Goal: Navigation & Orientation: Find specific page/section

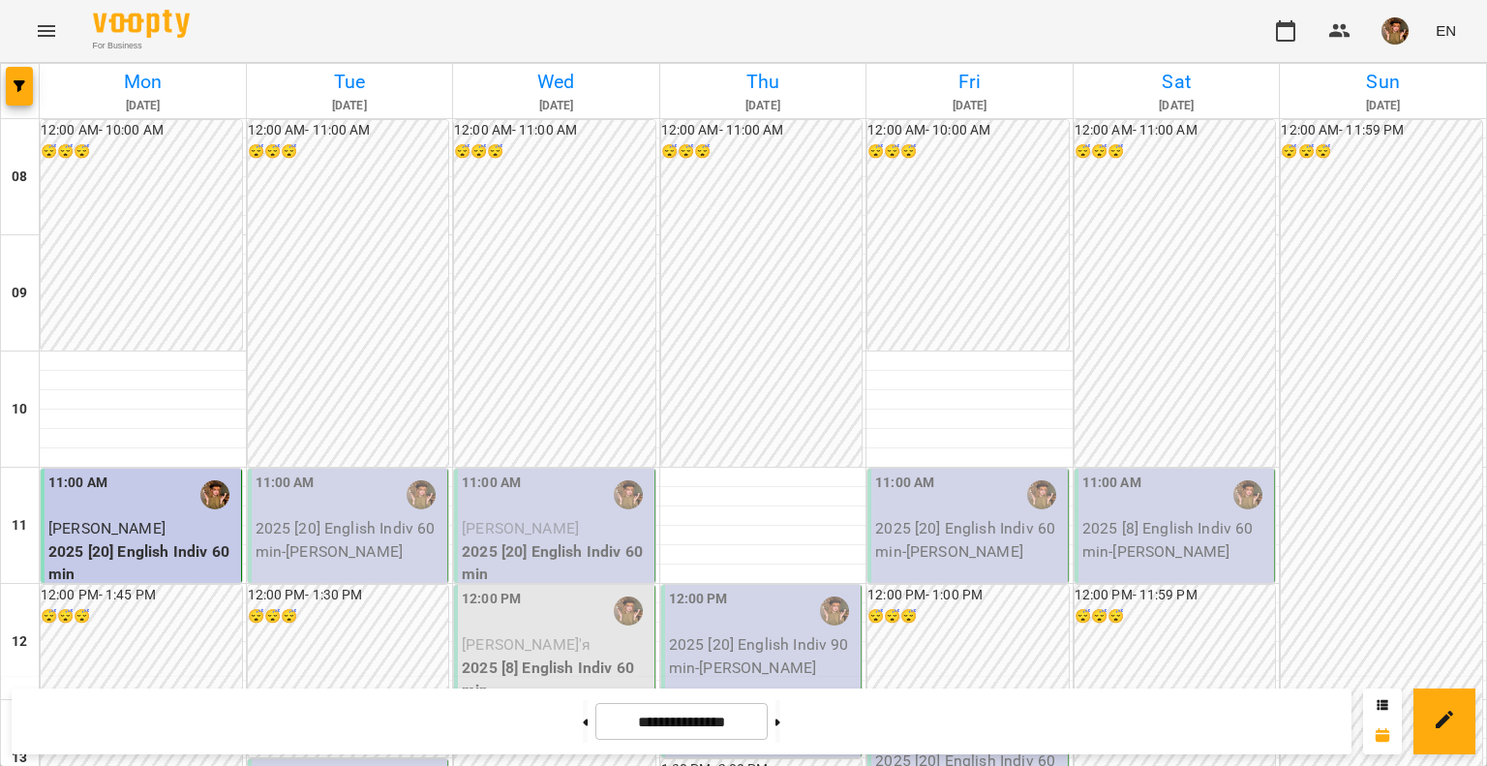
scroll to position [1065, 0]
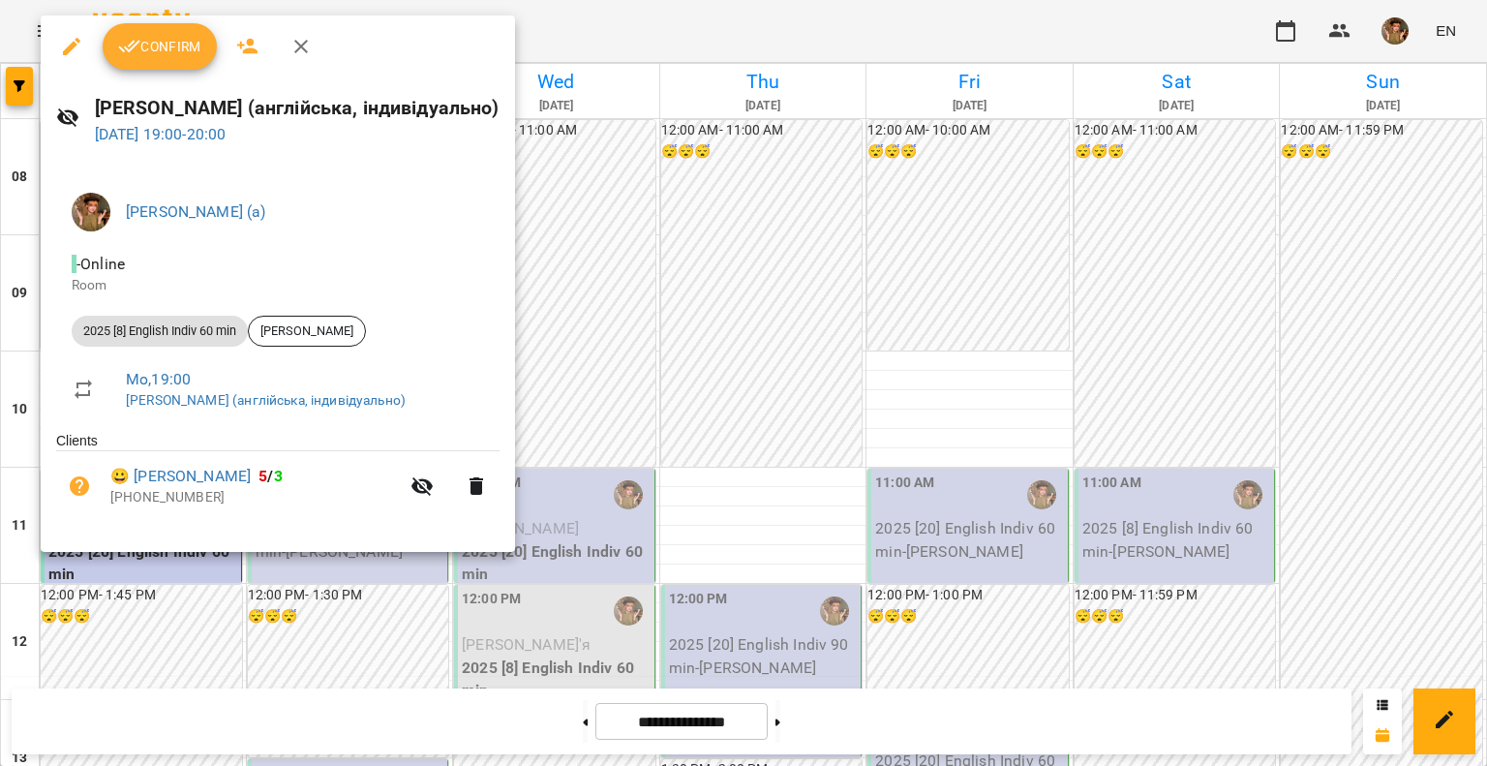
click at [134, 53] on icon "button" at bounding box center [129, 46] width 23 height 23
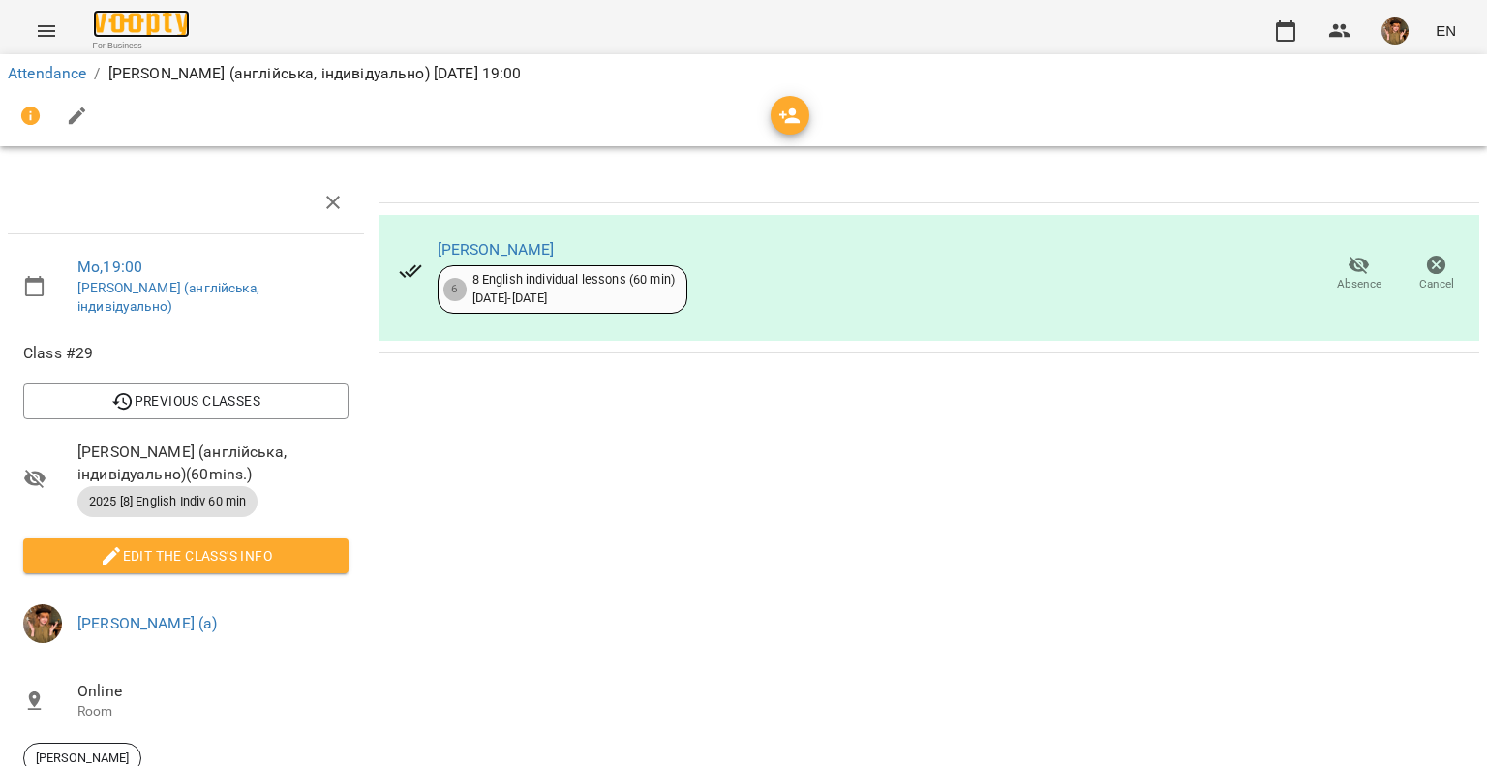
click at [128, 30] on img at bounding box center [141, 24] width 97 height 28
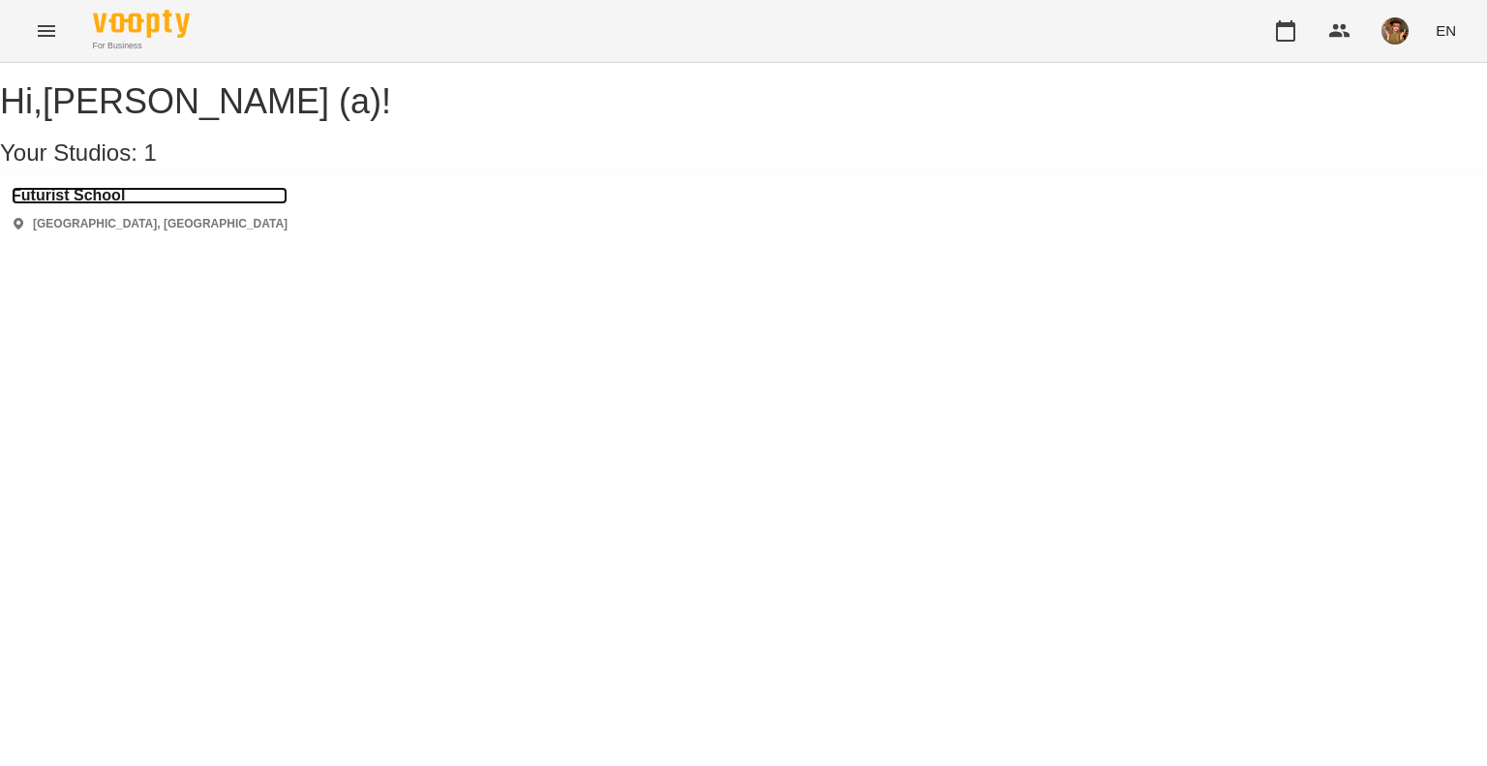
click at [94, 204] on h3 "Futurist School" at bounding box center [150, 195] width 276 height 17
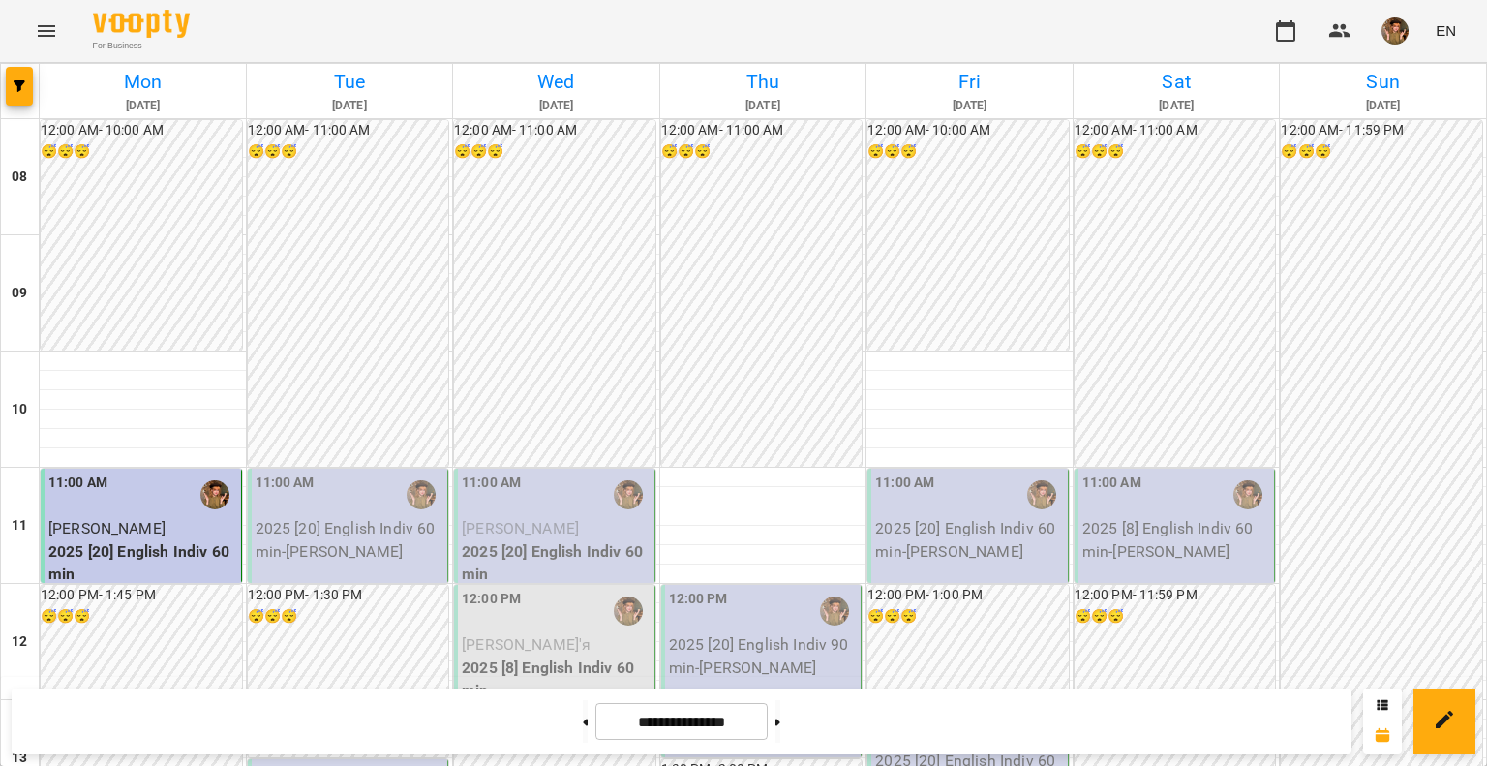
scroll to position [97, 0]
click at [1398, 27] on img "button" at bounding box center [1395, 30] width 27 height 27
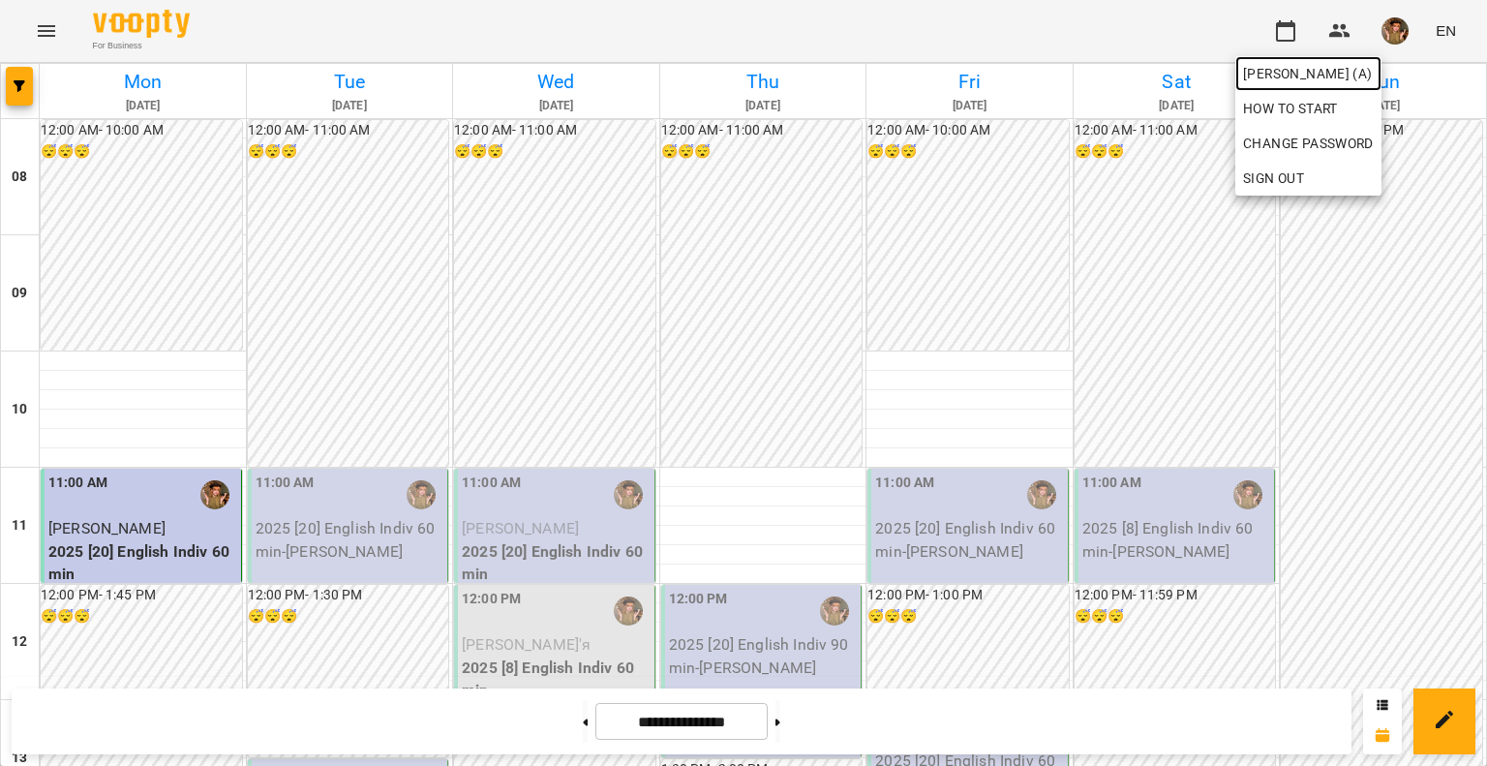
click at [1344, 70] on span "[PERSON_NAME] (а)" at bounding box center [1308, 73] width 131 height 23
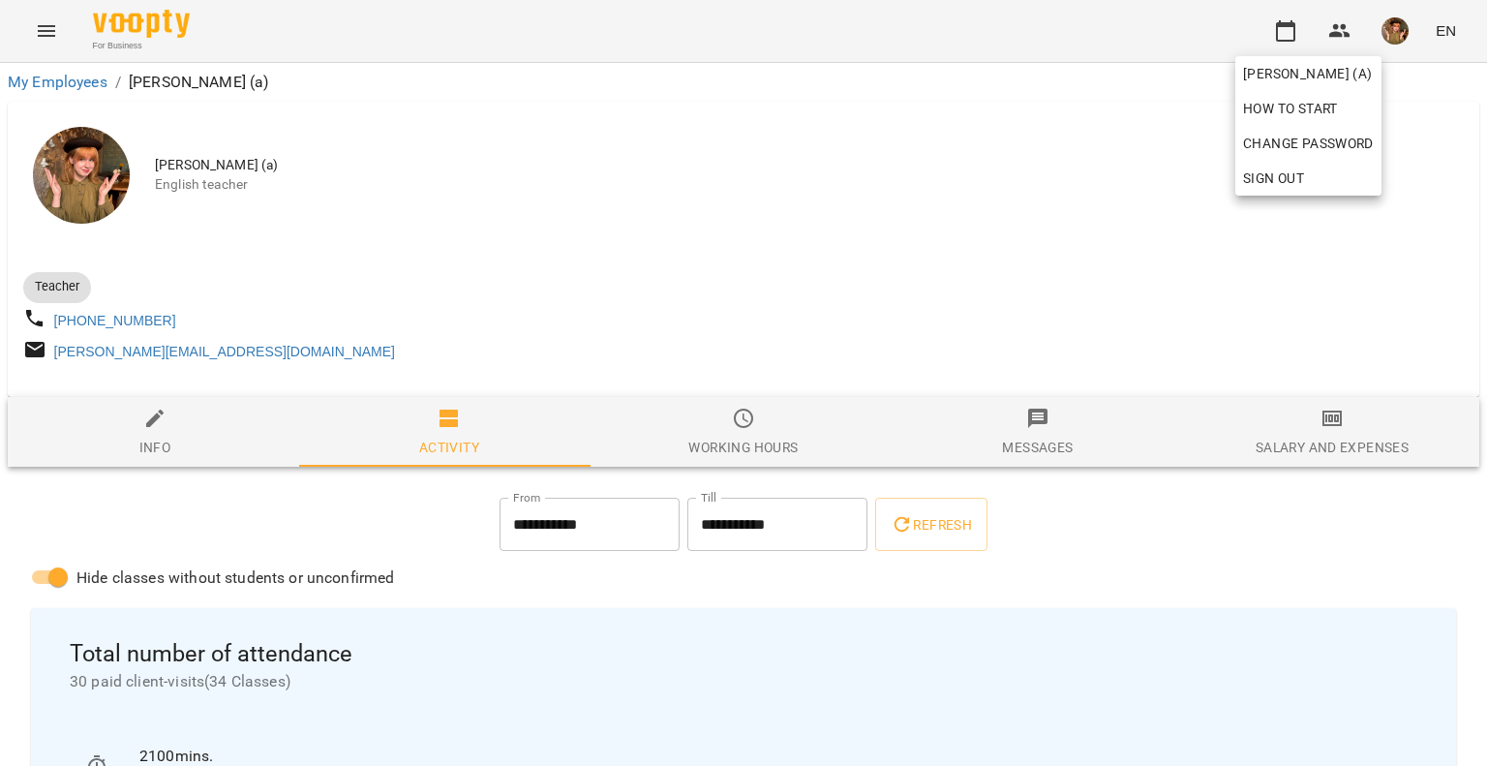
click at [1237, 567] on div at bounding box center [743, 383] width 1487 height 766
